Goal: Task Accomplishment & Management: Use online tool/utility

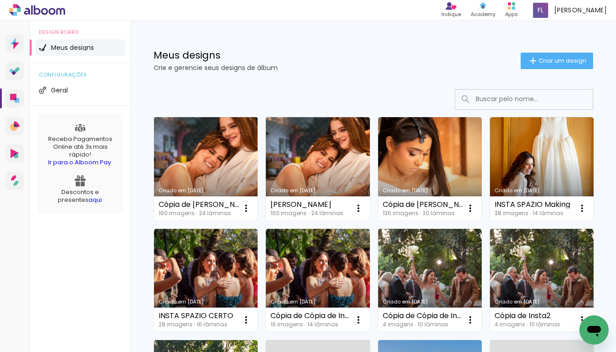
click at [199, 178] on link "Criado em [DATE]" at bounding box center [206, 169] width 104 height 104
